Goal: Information Seeking & Learning: Learn about a topic

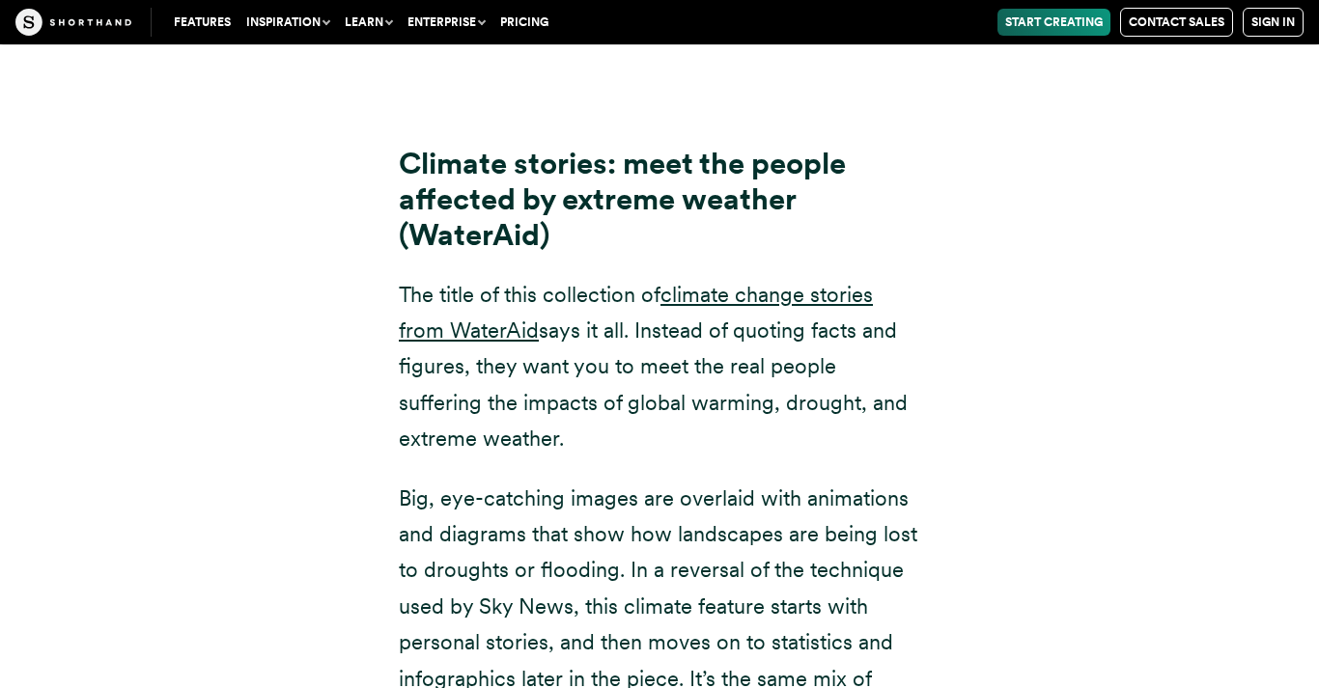
scroll to position [11598, 0]
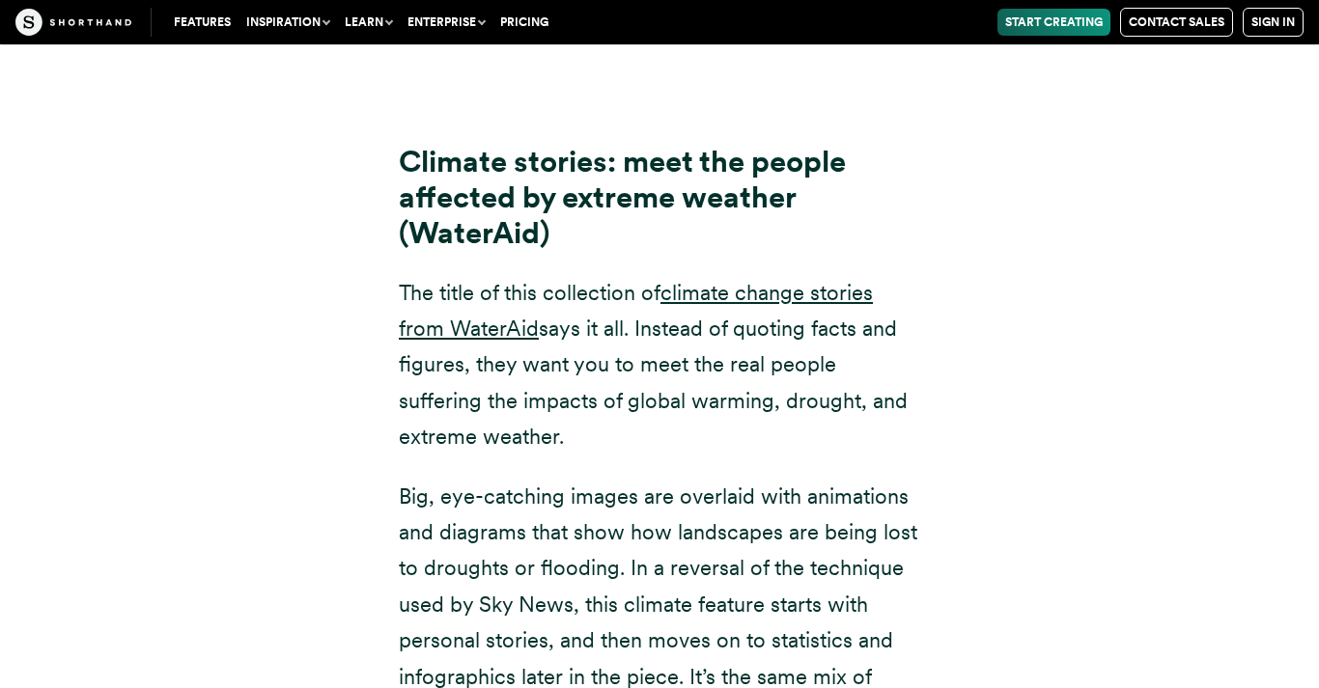
drag, startPoint x: 635, startPoint y: 225, endPoint x: 691, endPoint y: 304, distance: 97.0
click at [691, 304] on p "The title of this collection of climate change stories from [PERSON_NAME] says …" at bounding box center [659, 365] width 521 height 181
copy p "meet the real people suffering the impacts of global warming, drought, and extr…"
click at [772, 479] on p "Big, eye-catching images are overlaid with animations and diagrams that show ho…" at bounding box center [659, 641] width 521 height 325
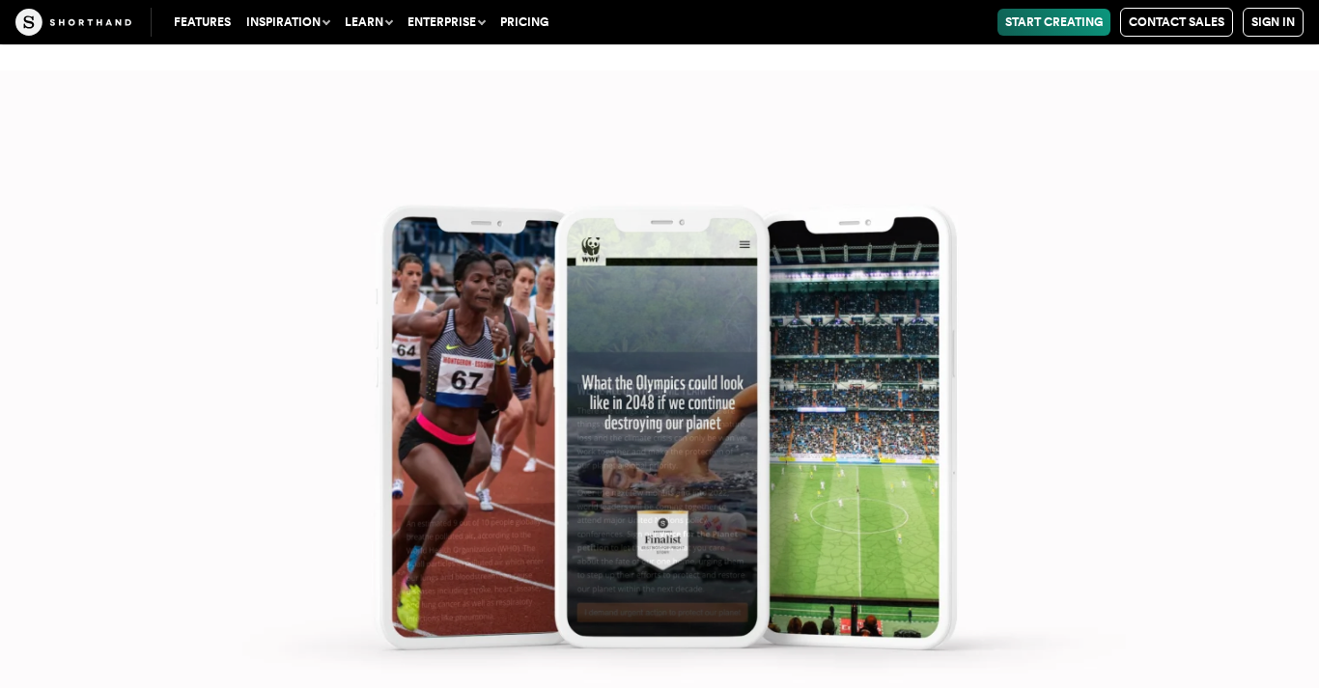
scroll to position [21099, 0]
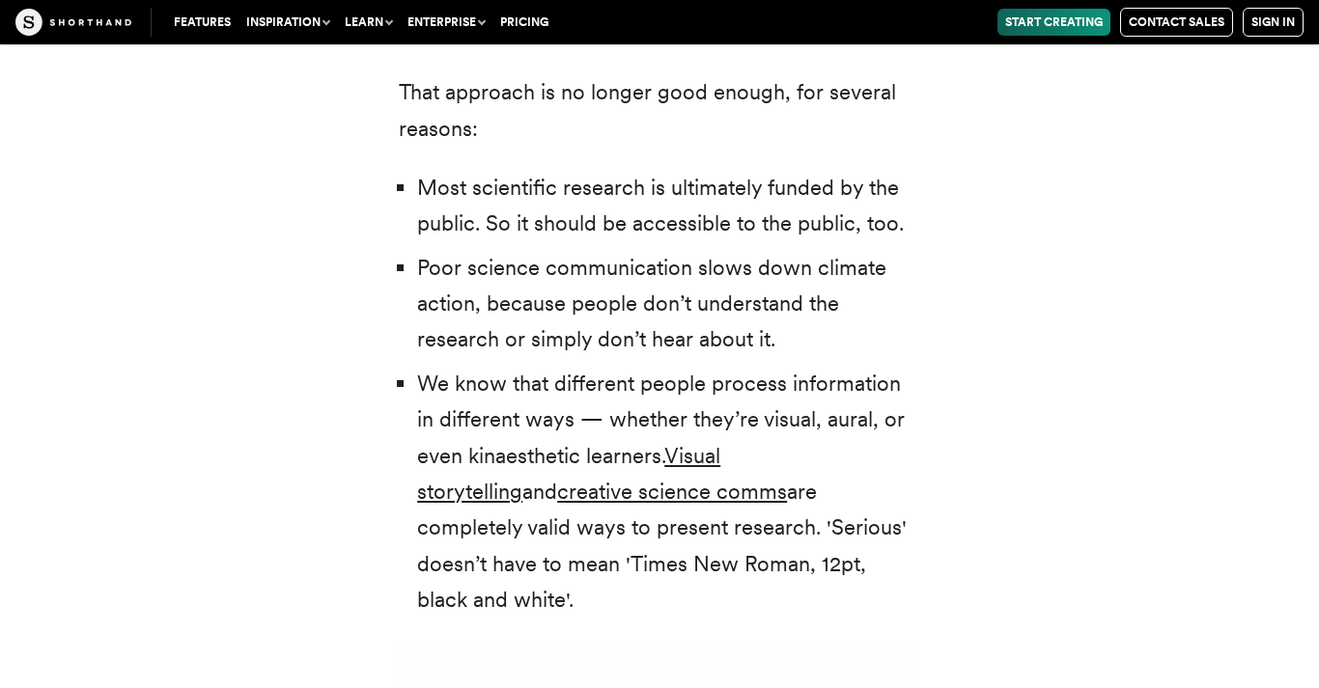
scroll to position [4448, 0]
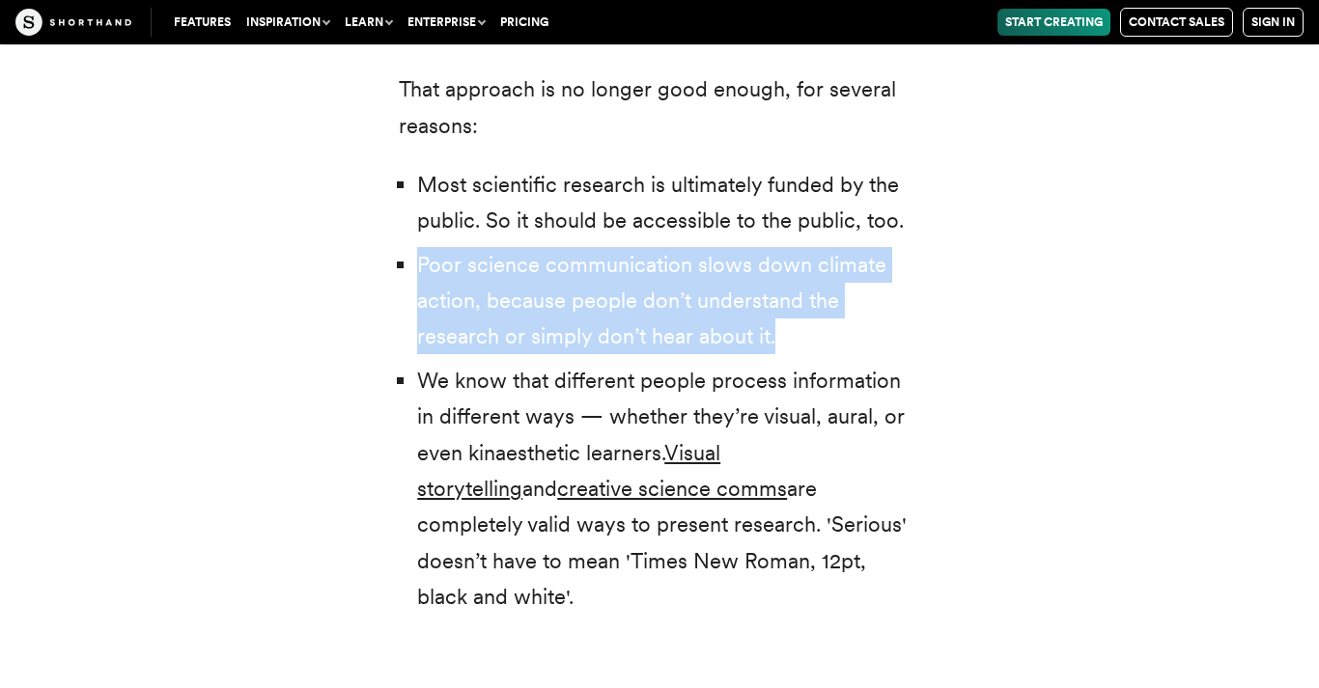
drag, startPoint x: 773, startPoint y: 306, endPoint x: 409, endPoint y: 235, distance: 370.9
click at [409, 235] on ul "Most scientific research is ultimately funded by the public. So it should be ac…" at bounding box center [659, 391] width 521 height 449
copy li "Poor science communication slows down climate action, because people don’t unde…"
